Goal: Task Accomplishment & Management: Complete application form

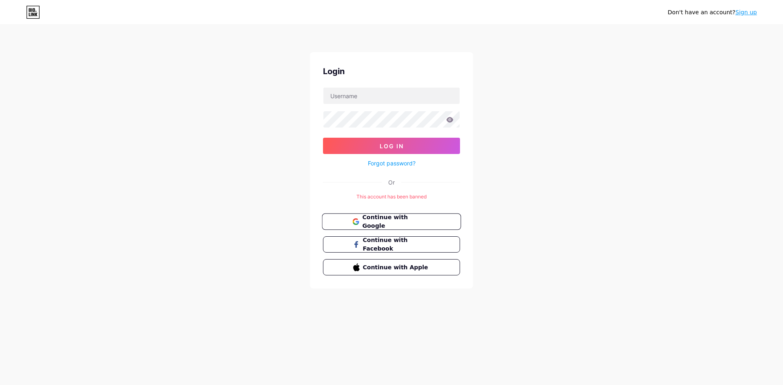
click at [399, 222] on span "Continue with Google" at bounding box center [396, 222] width 68 height 18
click at [752, 11] on link "Sign up" at bounding box center [746, 12] width 22 height 7
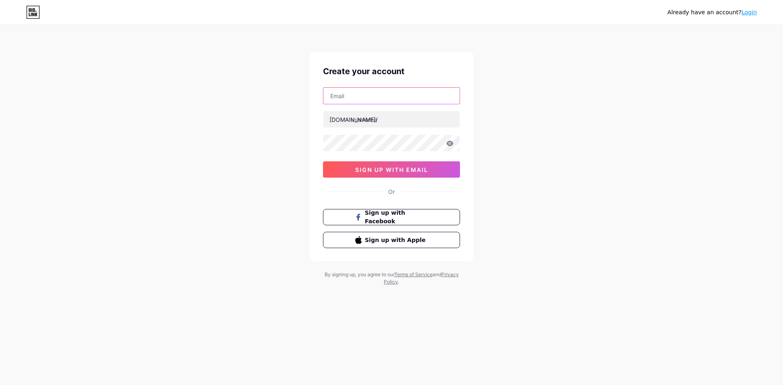
click at [386, 100] on input "text" at bounding box center [391, 96] width 136 height 16
type input "[EMAIL_ADDRESS][DOMAIN_NAME]"
click at [378, 120] on input "text" at bounding box center [391, 119] width 136 height 16
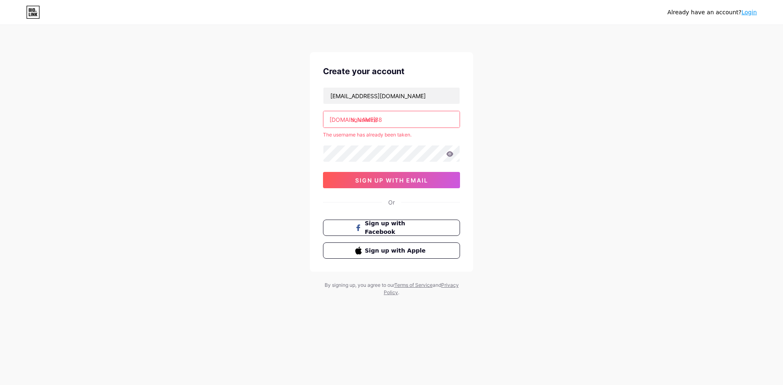
click at [406, 117] on input "solusiwin88" at bounding box center [391, 119] width 136 height 16
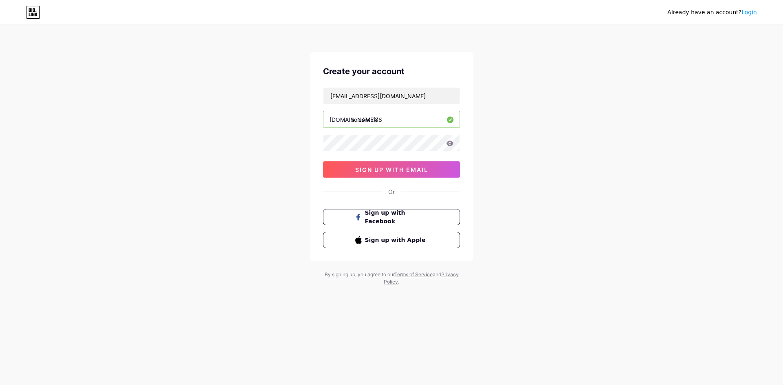
type input "solusiwin88_"
click at [449, 145] on icon at bounding box center [449, 143] width 7 height 5
click at [419, 166] on span "sign up with email" at bounding box center [391, 169] width 73 height 7
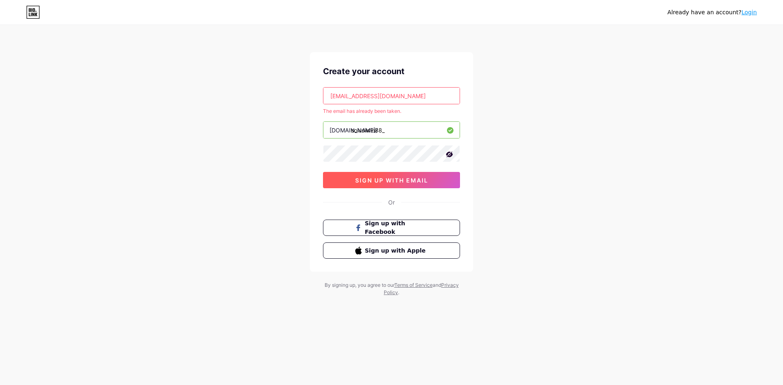
click at [436, 182] on button "sign up with email" at bounding box center [391, 180] width 137 height 16
click at [437, 97] on input "[EMAIL_ADDRESS][DOMAIN_NAME]" at bounding box center [391, 96] width 136 height 16
click at [398, 231] on span "Sign up with Facebook" at bounding box center [396, 228] width 64 height 18
drag, startPoint x: 398, startPoint y: 231, endPoint x: 414, endPoint y: 220, distance: 19.3
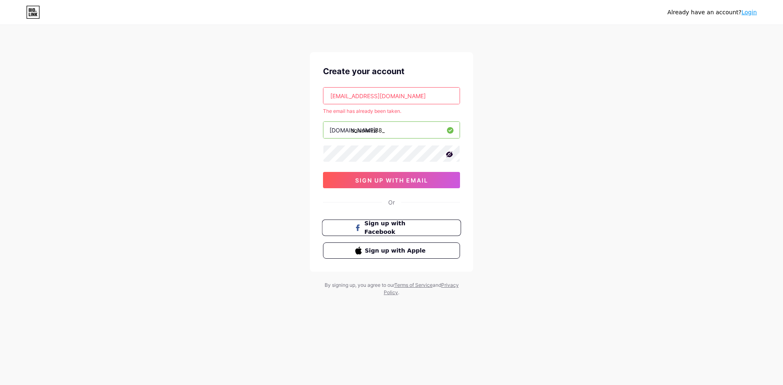
click at [414, 220] on button "Sign up with Facebook" at bounding box center [391, 228] width 139 height 17
click at [755, 10] on link "Login" at bounding box center [748, 12] width 15 height 7
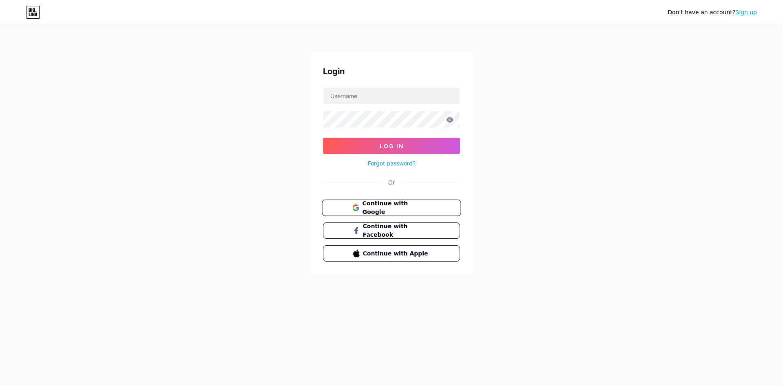
click at [376, 206] on span "Continue with Google" at bounding box center [396, 208] width 68 height 18
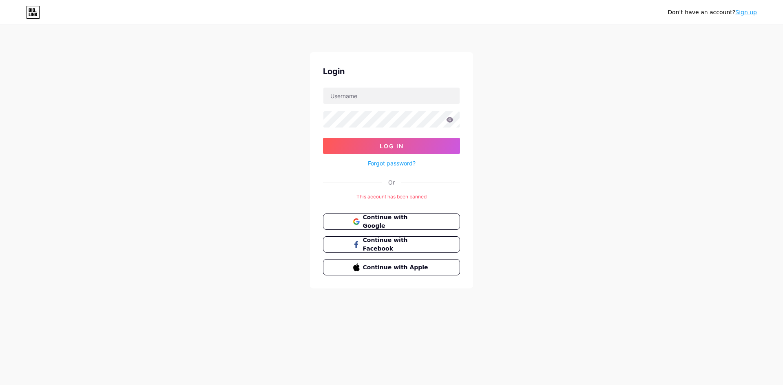
click at [29, 11] on icon at bounding box center [30, 10] width 2 height 4
